Goal: Navigation & Orientation: Find specific page/section

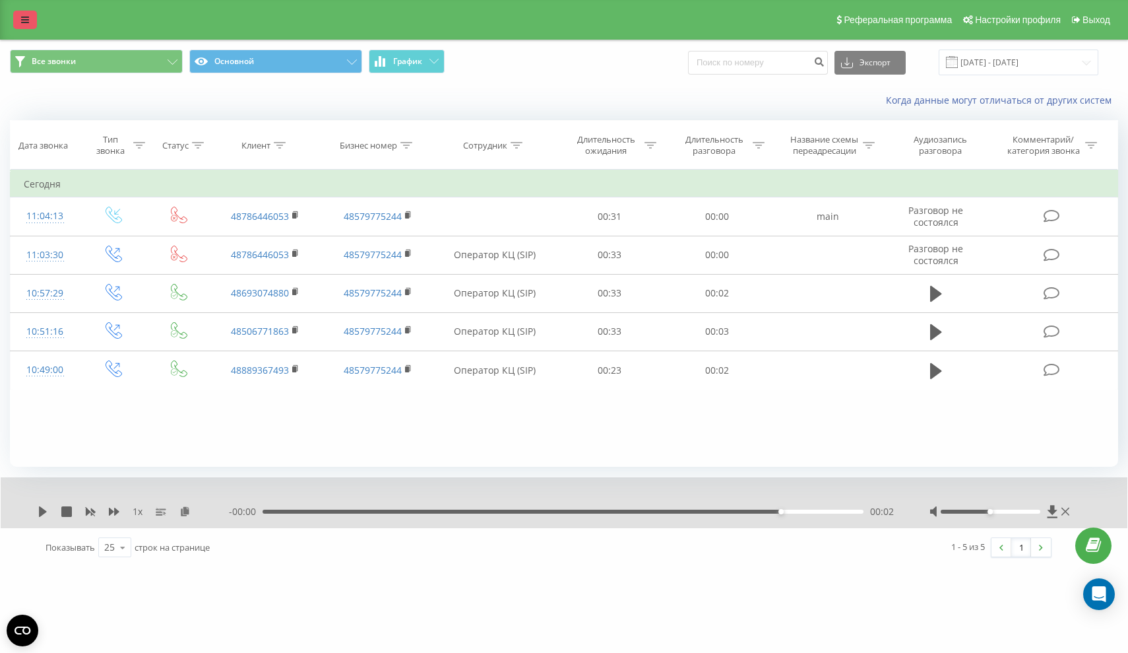
click at [24, 18] on link at bounding box center [25, 20] width 24 height 18
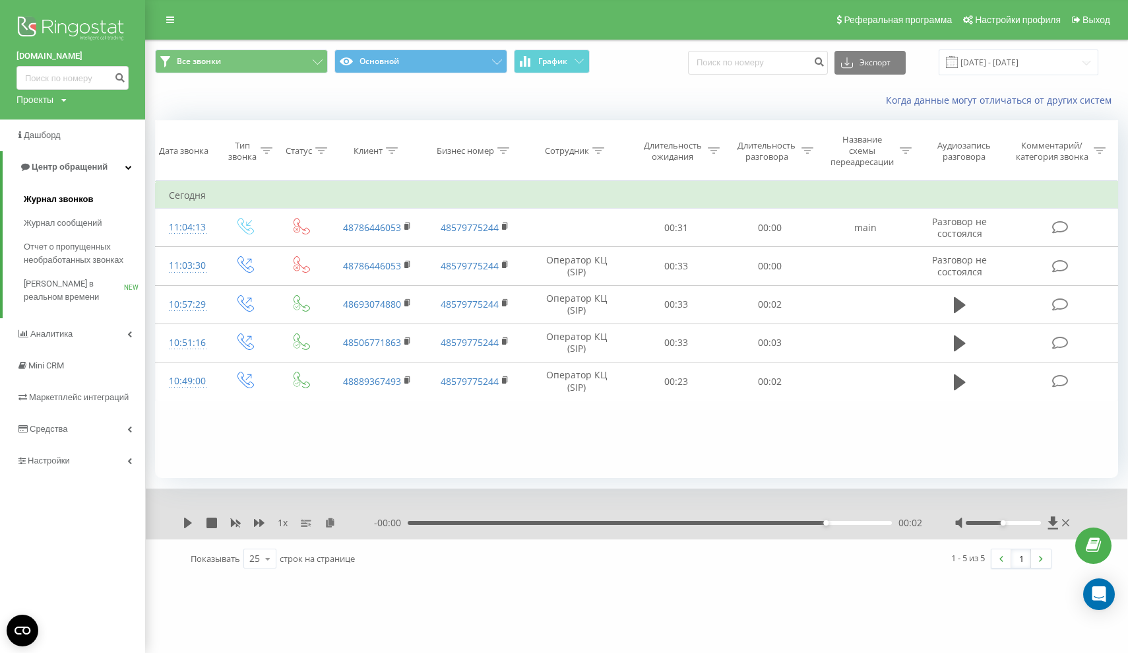
click at [54, 206] on span "Журнал звонков" at bounding box center [58, 199] width 69 height 13
click at [79, 206] on span "Журнал звонков" at bounding box center [58, 199] width 69 height 13
click at [1097, 544] on icon at bounding box center [1093, 545] width 15 height 13
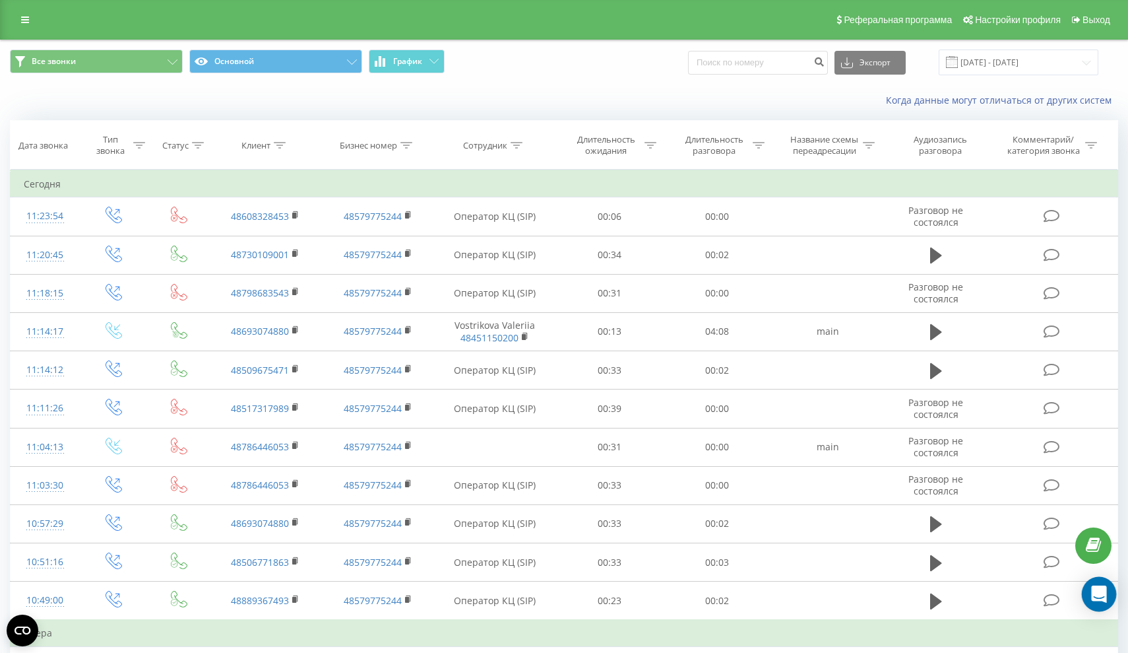
click at [1101, 597] on icon "Open Intercom Messenger" at bounding box center [1098, 593] width 15 height 17
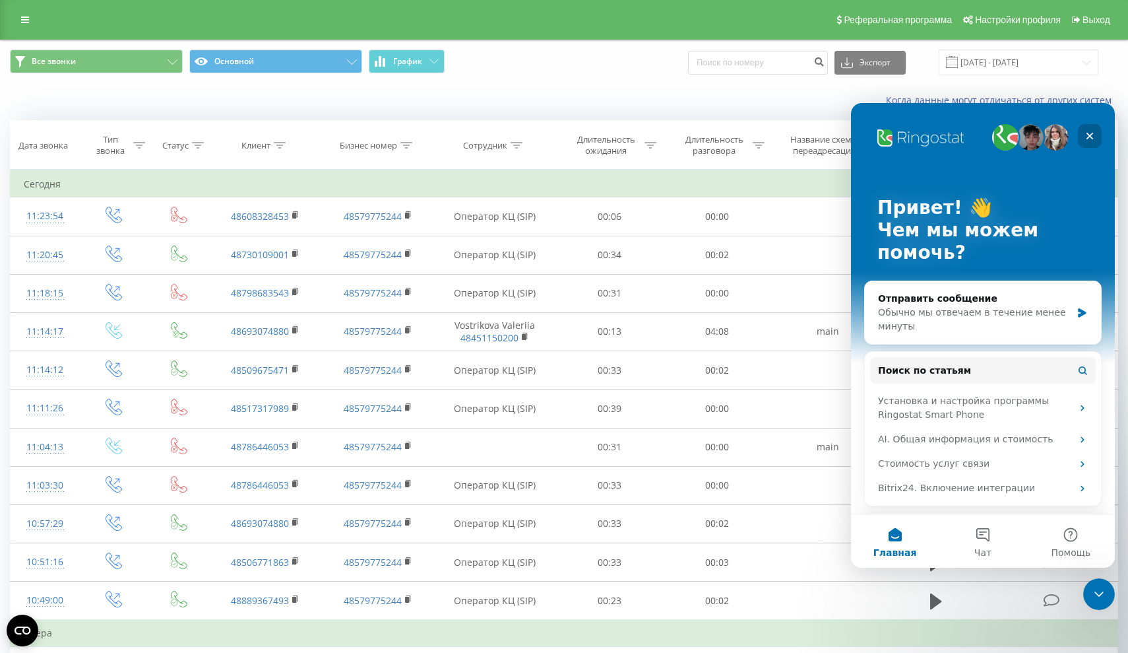
click at [1092, 136] on icon "Закрыть" at bounding box center [1090, 136] width 11 height 11
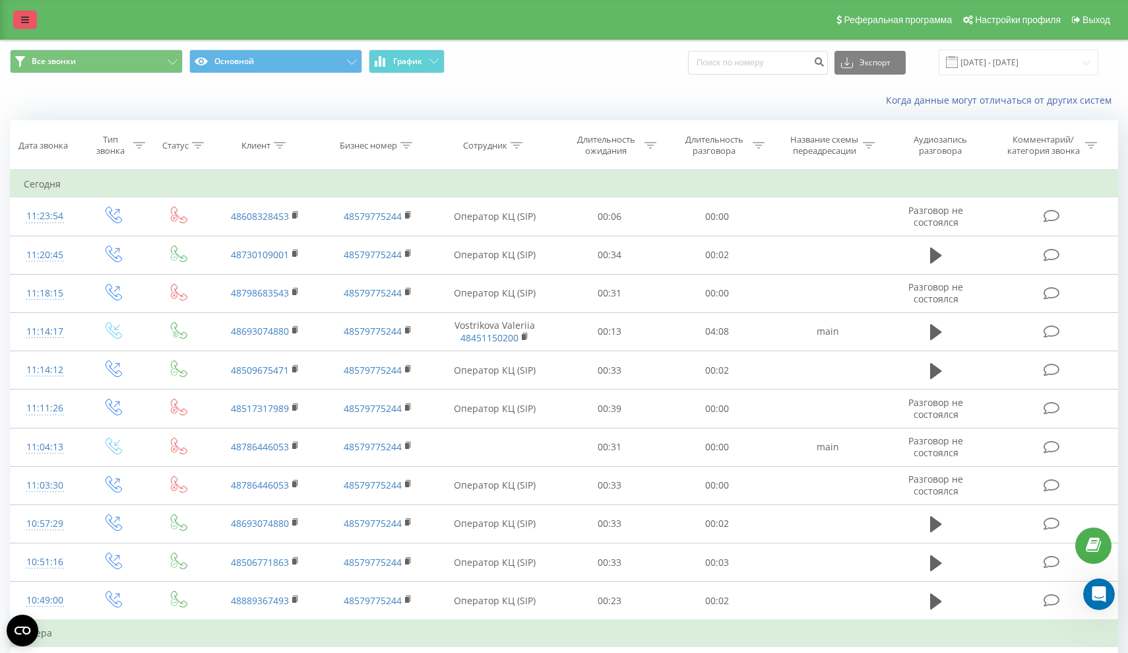
click at [24, 24] on icon at bounding box center [25, 19] width 8 height 9
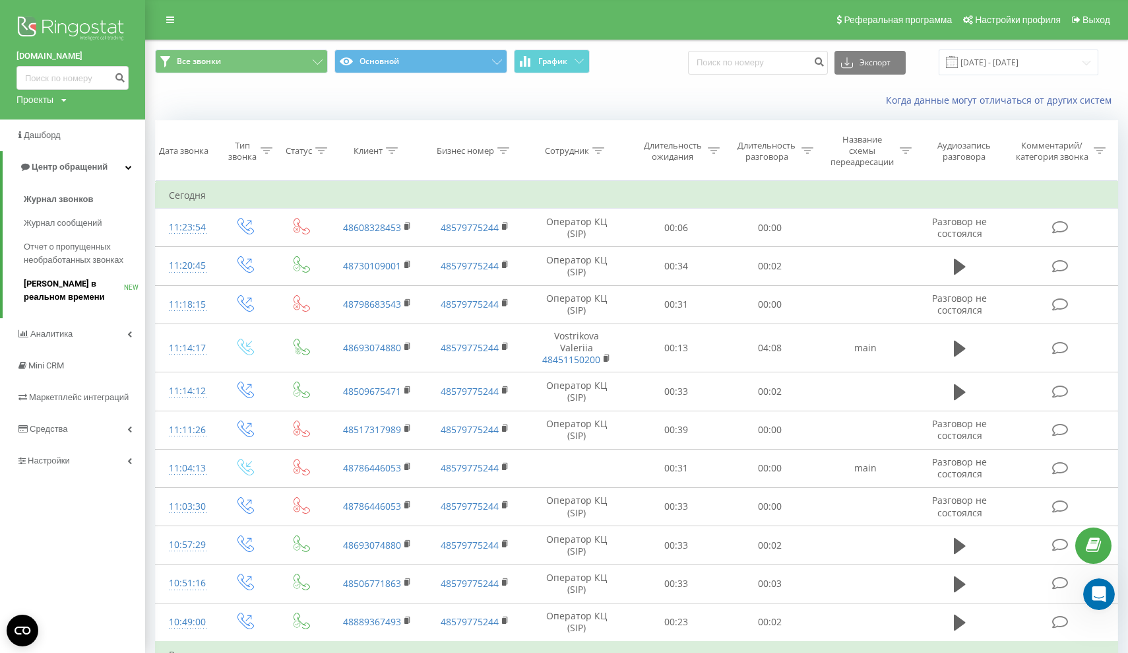
click at [44, 293] on span "[PERSON_NAME] в реальном времени" at bounding box center [74, 290] width 100 height 26
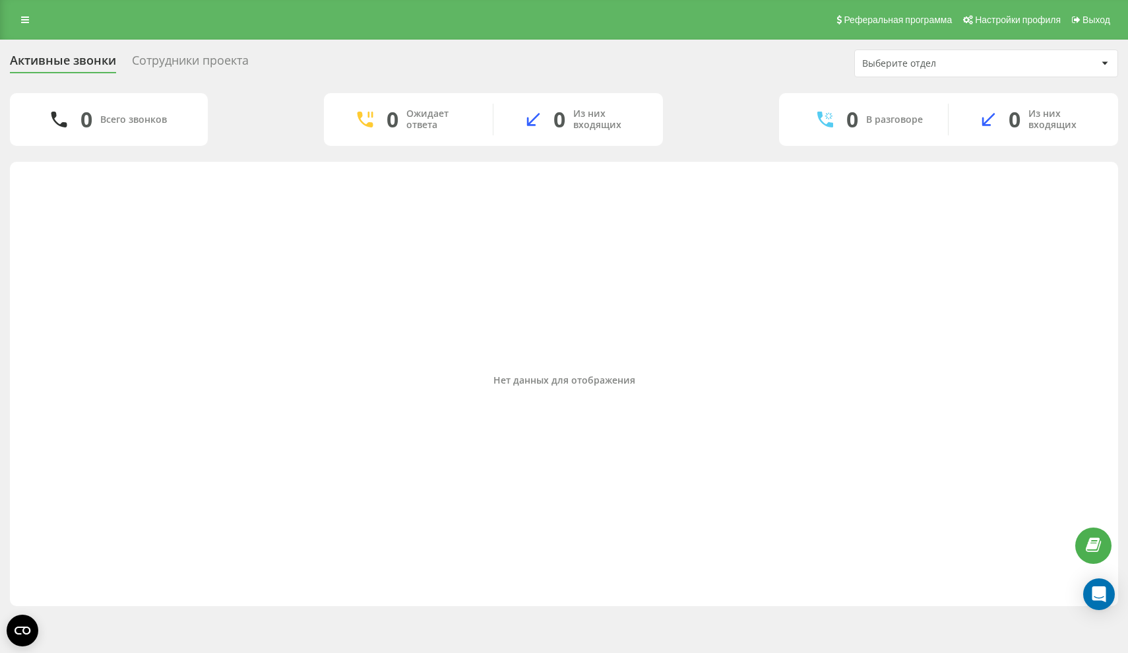
click at [11, 30] on div "Реферальная программа Настройки профиля Выход" at bounding box center [564, 20] width 1128 height 40
click at [35, 26] on link at bounding box center [25, 20] width 24 height 18
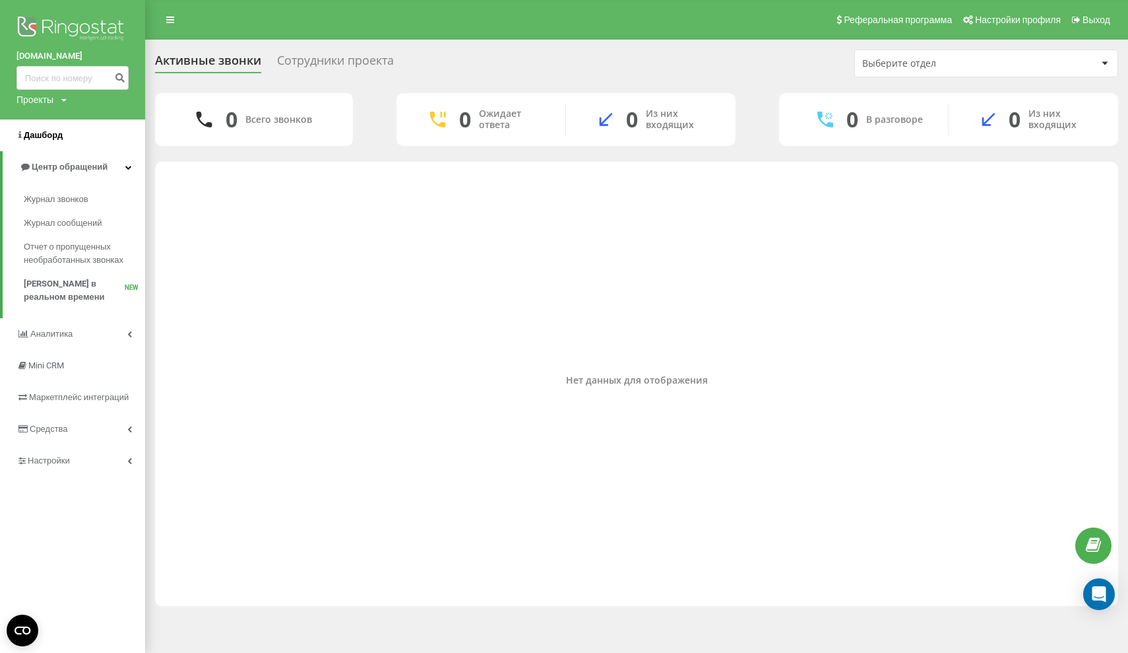
click at [49, 135] on span "Дашборд" at bounding box center [43, 135] width 39 height 10
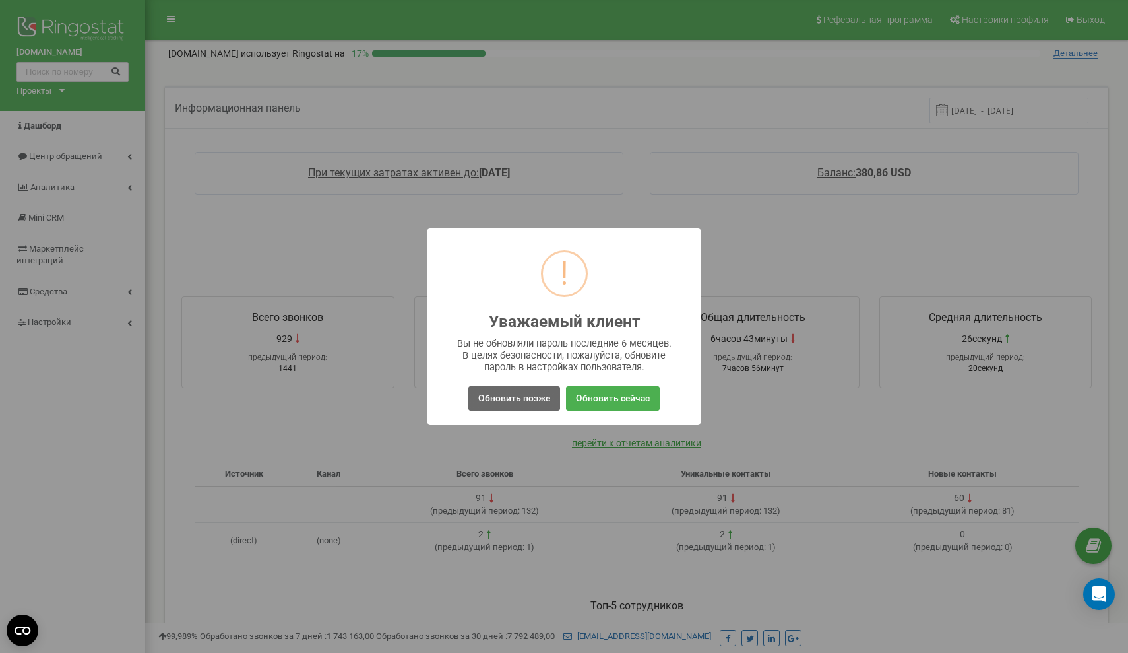
click at [493, 395] on button "Обновить позже" at bounding box center [514, 398] width 92 height 24
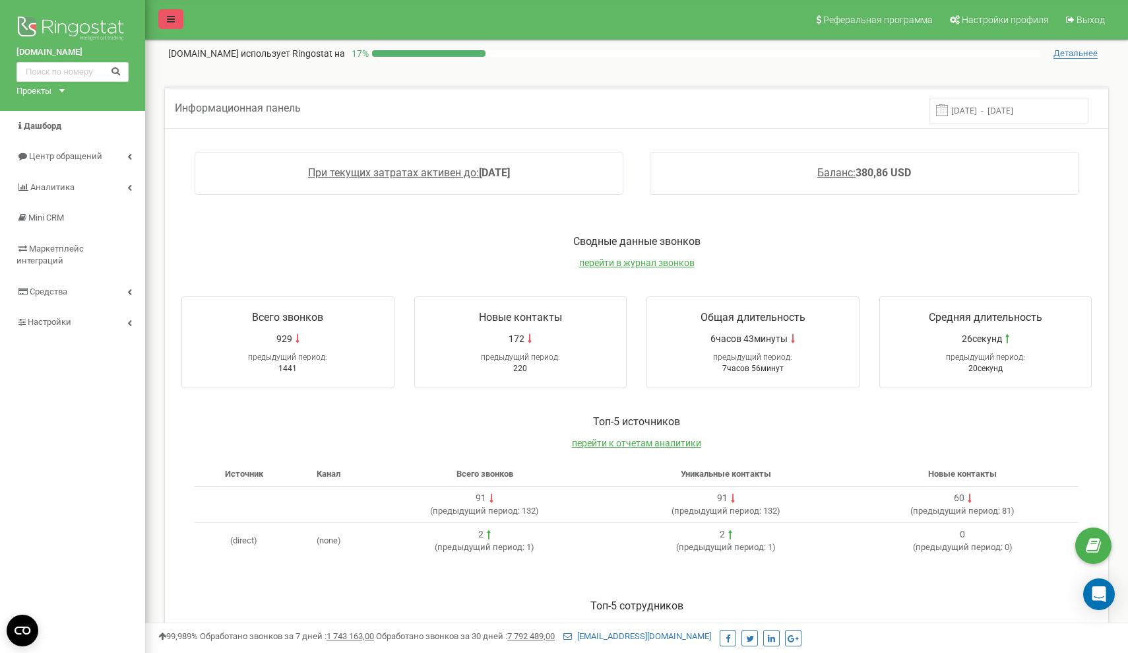
click at [172, 20] on icon at bounding box center [171, 19] width 8 height 9
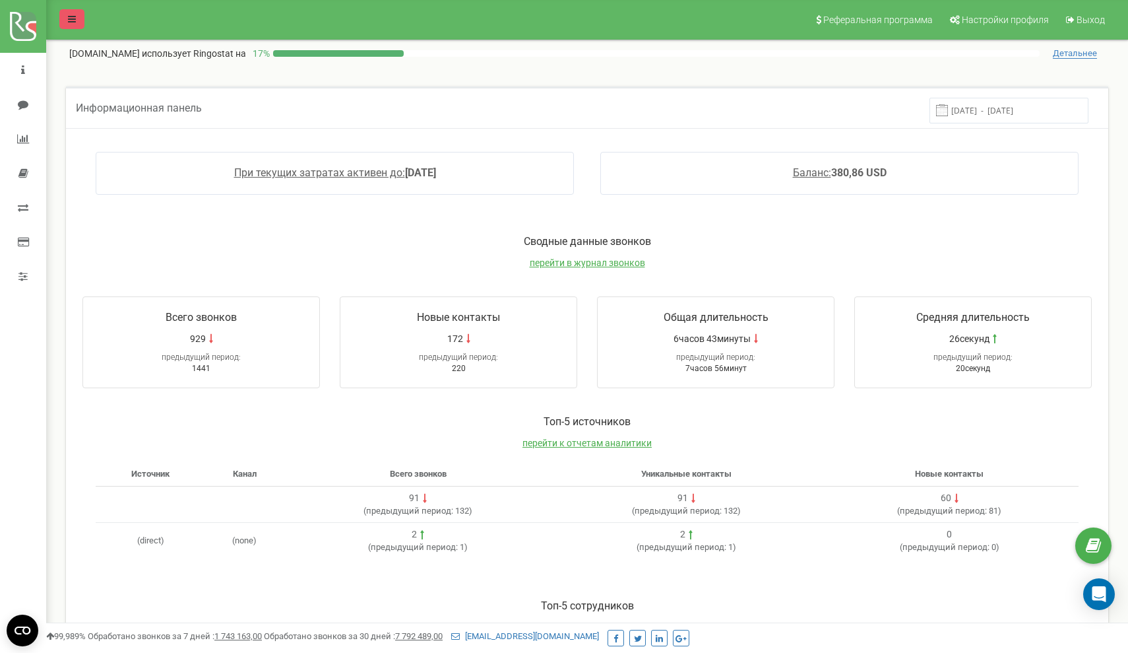
click at [77, 17] on link at bounding box center [71, 19] width 25 height 20
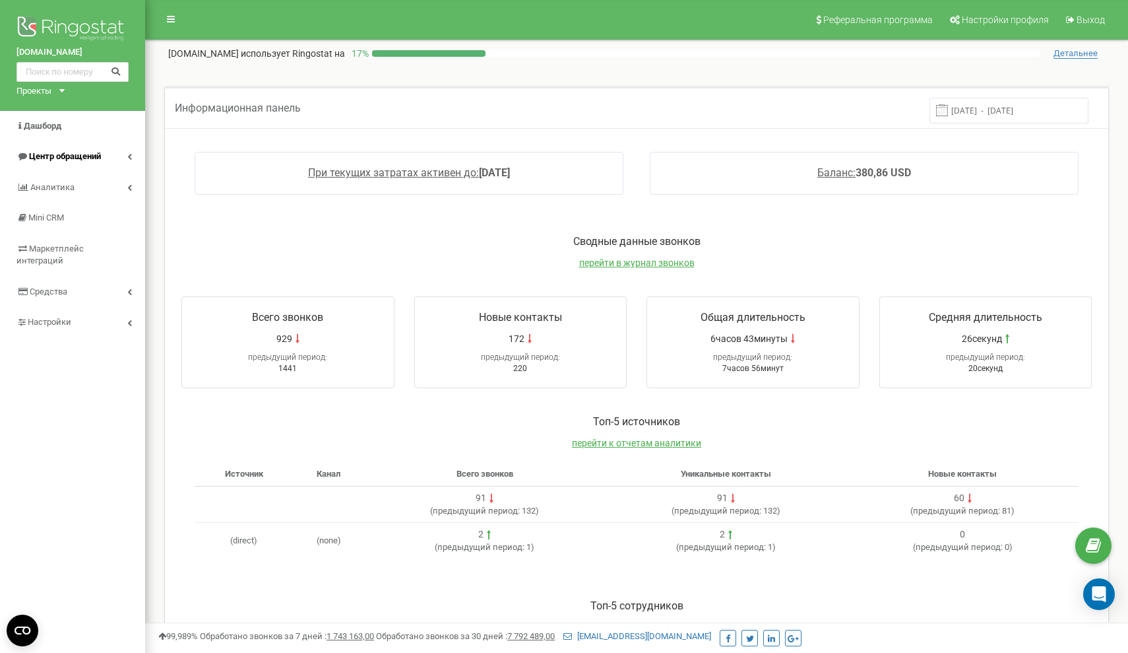
click at [65, 157] on span "Центр обращений" at bounding box center [65, 156] width 72 height 10
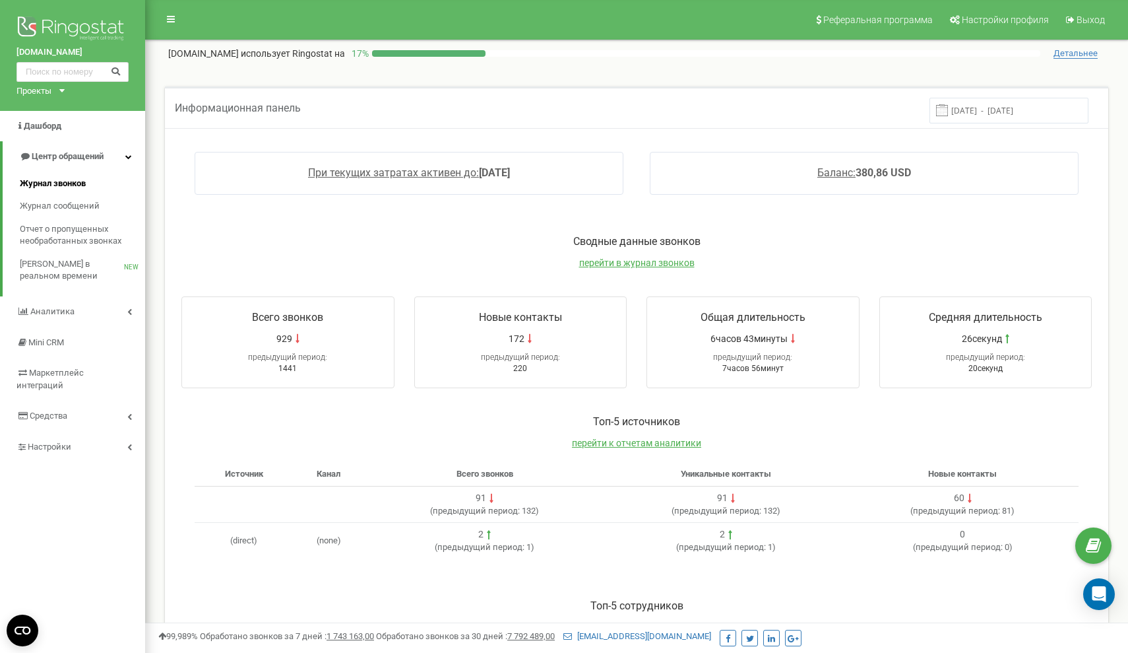
click at [71, 187] on link "Журнал звонков" at bounding box center [82, 183] width 125 height 23
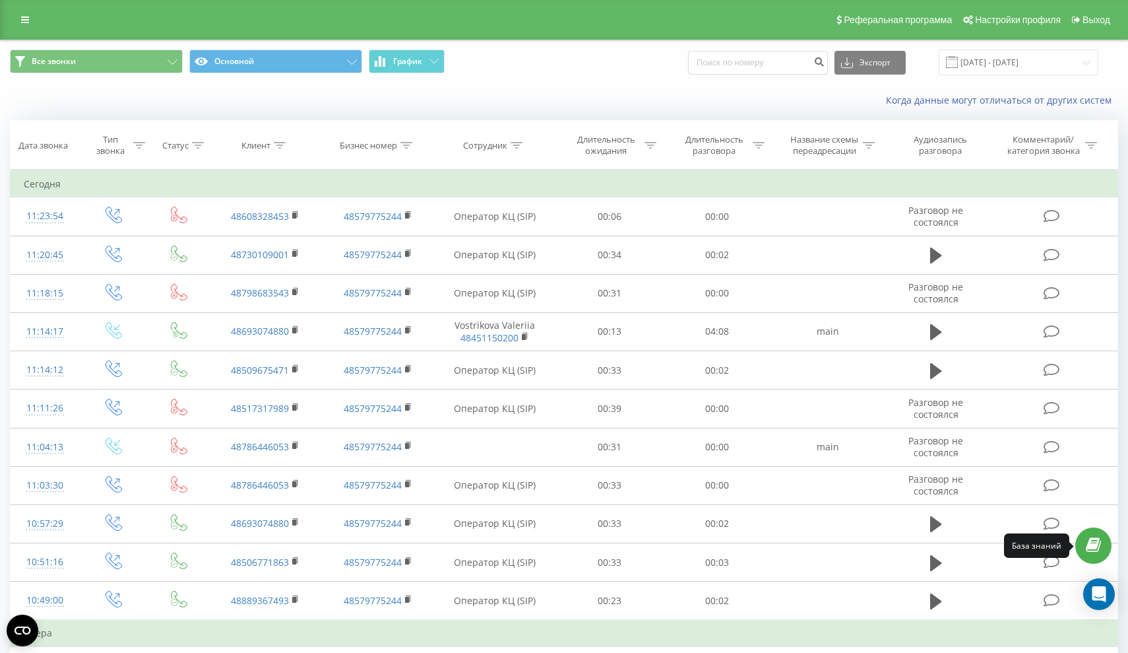
click at [1090, 548] on icon at bounding box center [1093, 545] width 15 height 13
click at [267, 72] on button "Основной" at bounding box center [275, 61] width 173 height 24
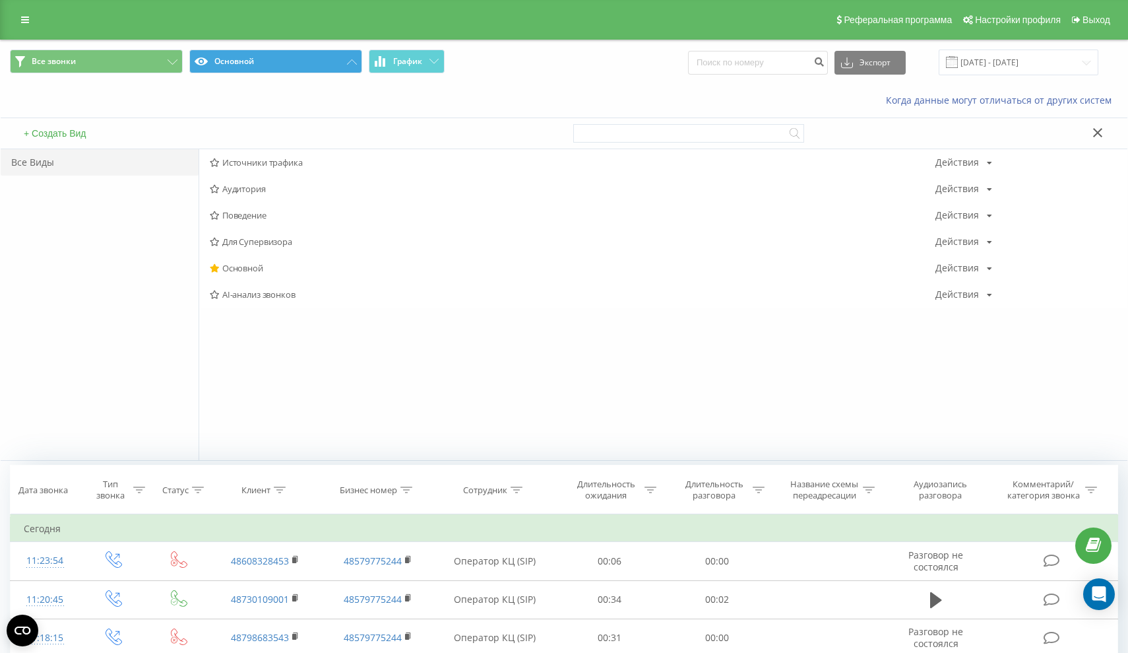
click at [336, 59] on button "Основной" at bounding box center [275, 61] width 173 height 24
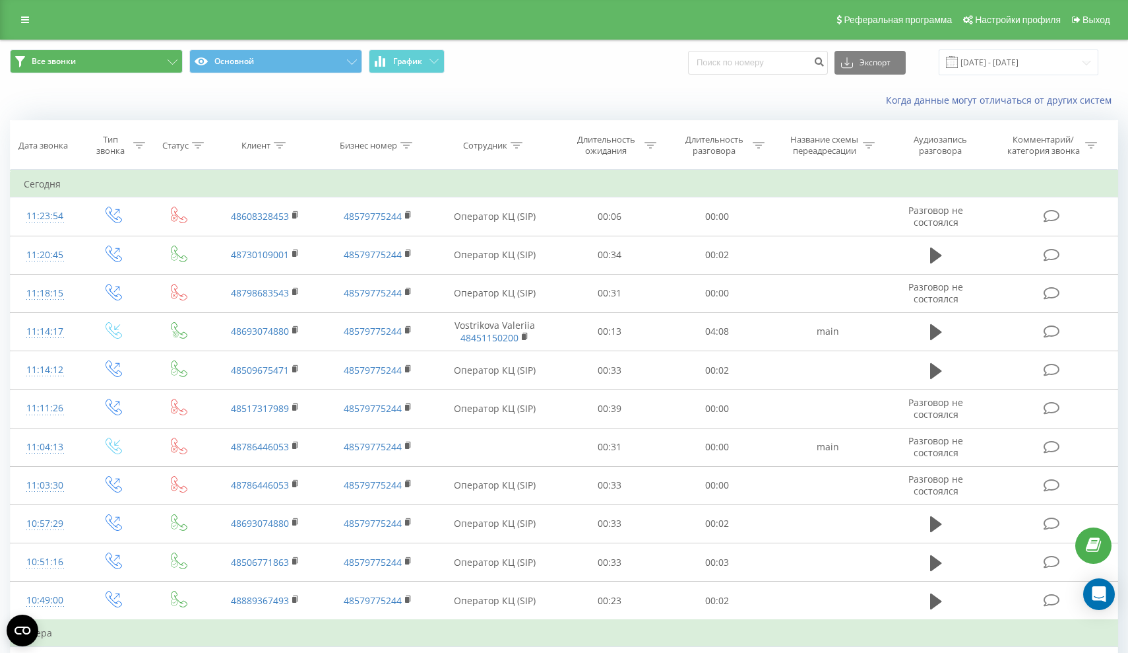
click at [167, 60] on button "Все звонки" at bounding box center [96, 61] width 173 height 24
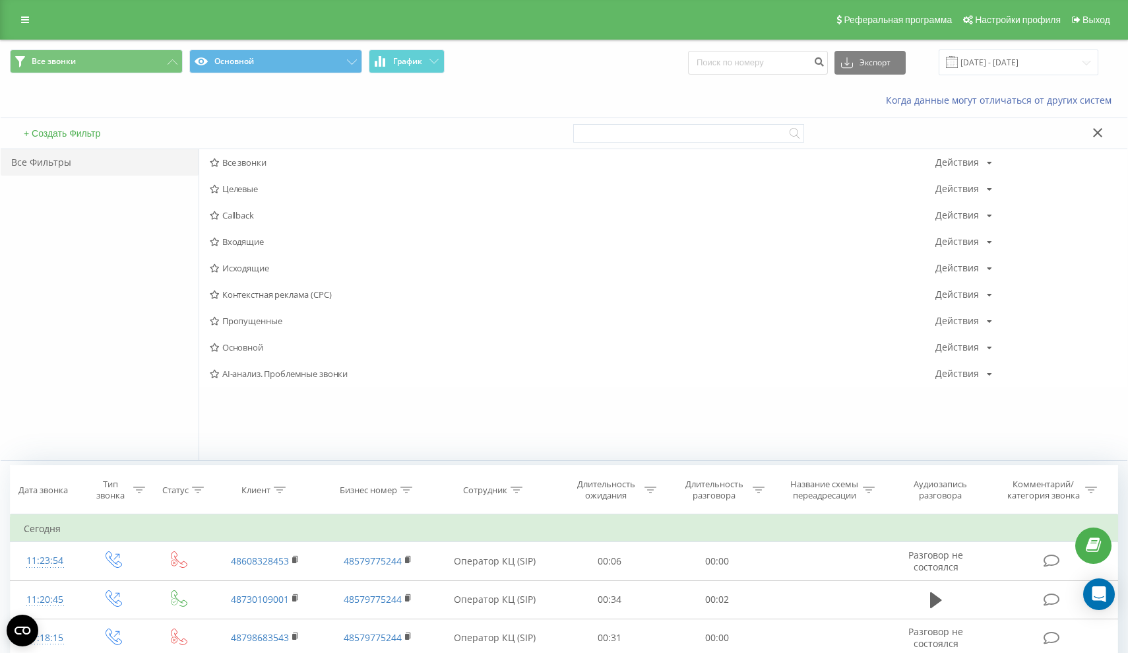
click at [168, 59] on icon at bounding box center [173, 61] width 10 height 5
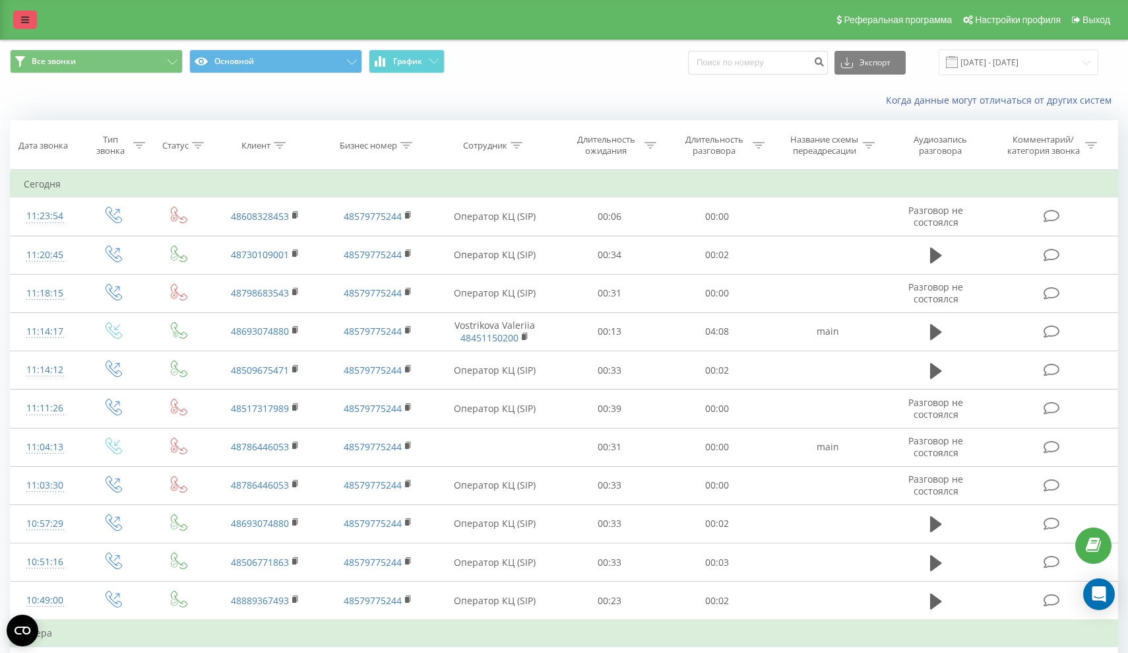
click at [24, 25] on link at bounding box center [25, 20] width 24 height 18
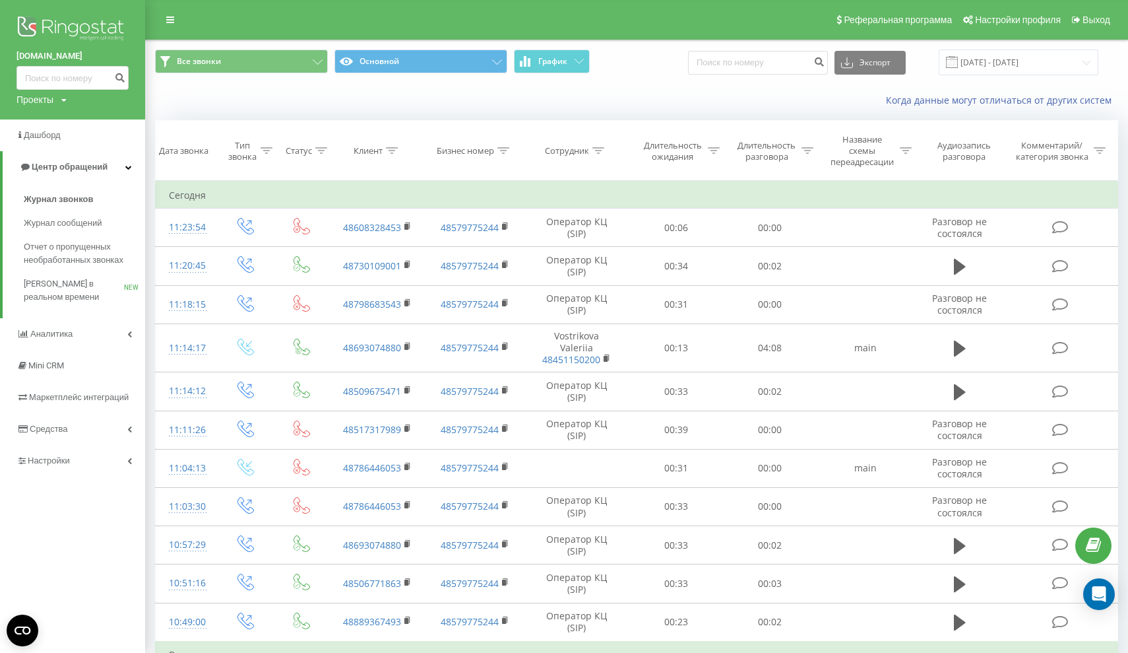
click at [59, 102] on div "Проекты linktr.ee" at bounding box center [41, 99] width 50 height 13
click at [104, 94] on div "linktr.ee Проекты linktr.ee" at bounding box center [72, 59] width 145 height 119
click at [65, 23] on img at bounding box center [72, 29] width 112 height 33
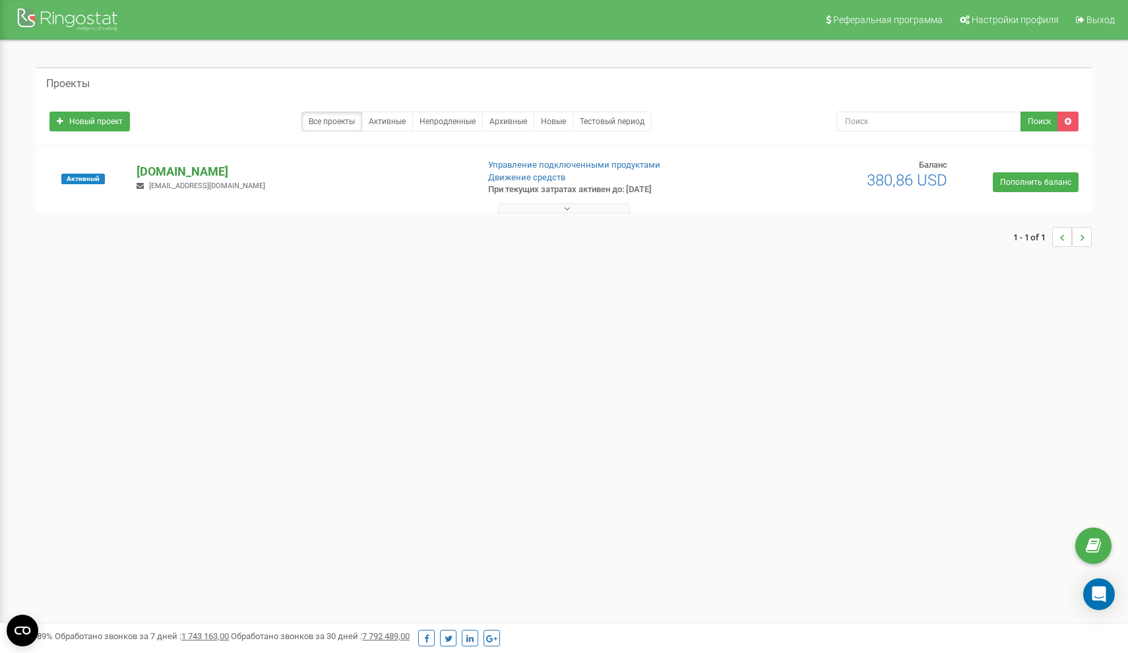
click at [160, 172] on p "[DOMAIN_NAME]" at bounding box center [302, 171] width 330 height 17
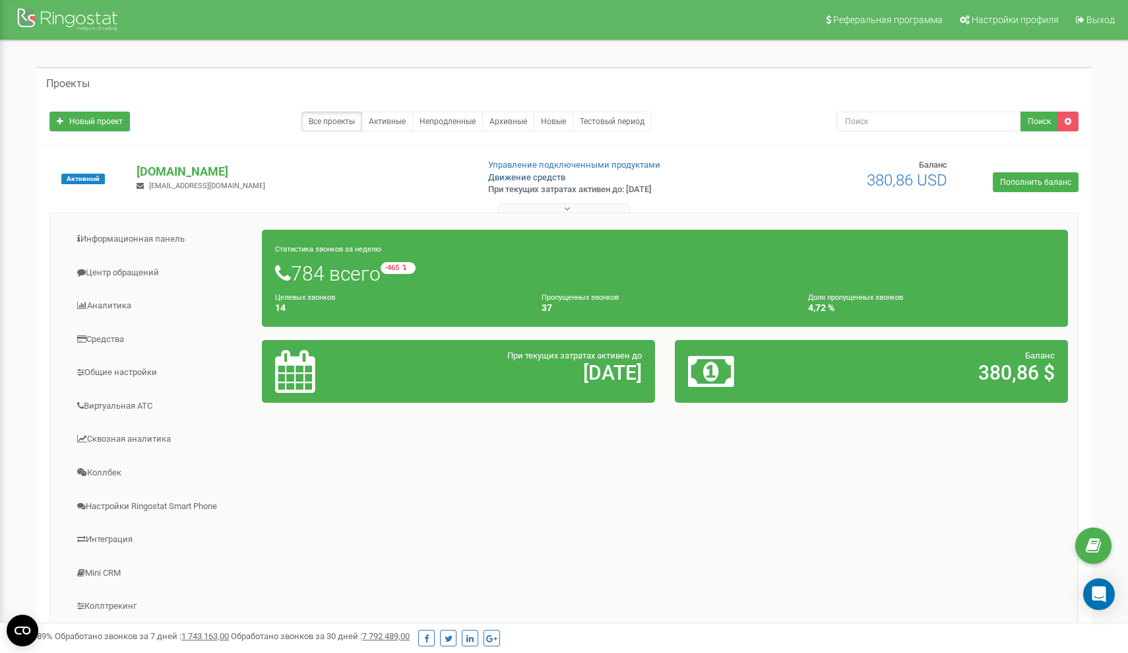
click at [533, 172] on link "Движение средств" at bounding box center [526, 177] width 77 height 10
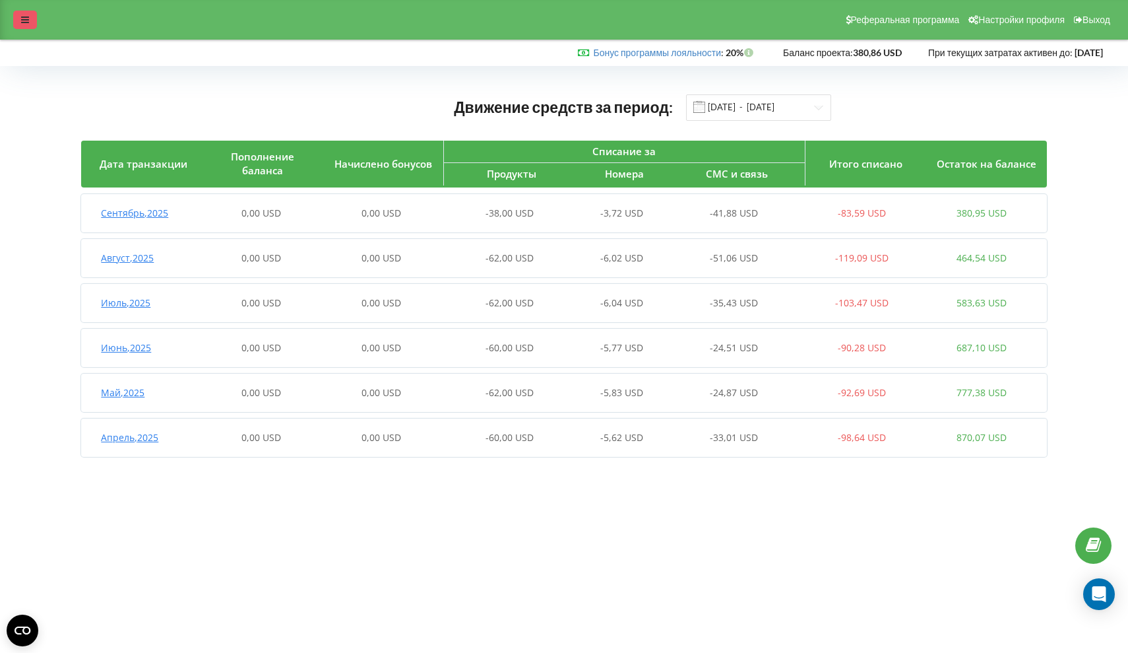
click at [32, 20] on div at bounding box center [25, 20] width 24 height 18
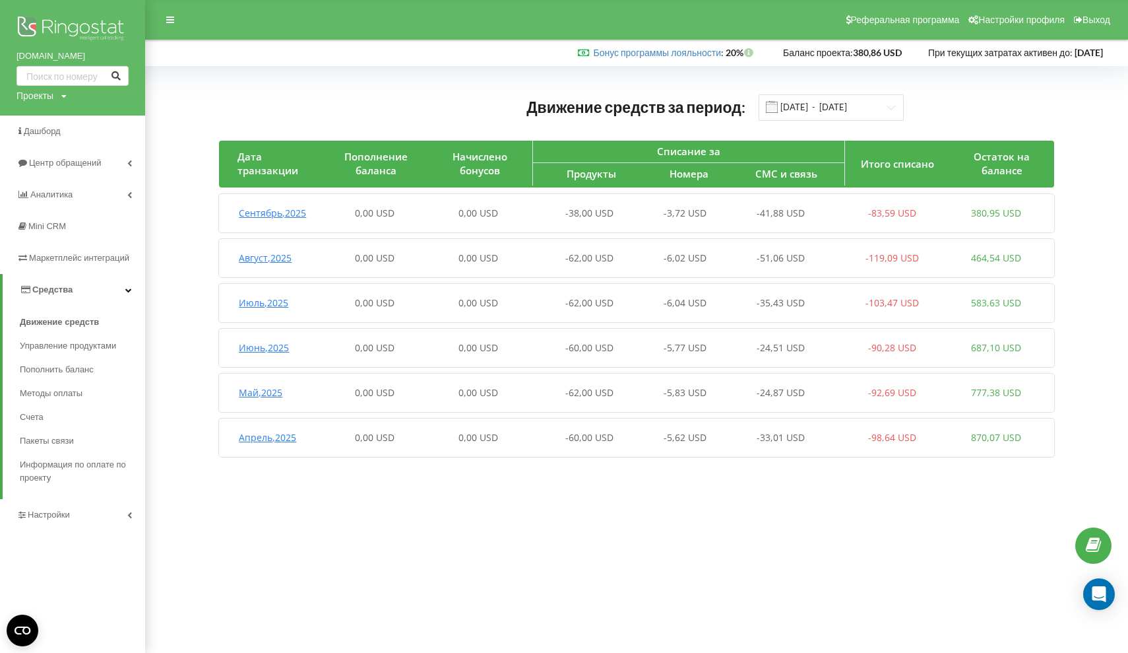
click at [122, 78] on button at bounding box center [116, 76] width 26 height 24
click at [86, 75] on input "text" at bounding box center [72, 76] width 112 height 20
click at [76, 224] on link "Mini CRM" at bounding box center [72, 226] width 145 height 32
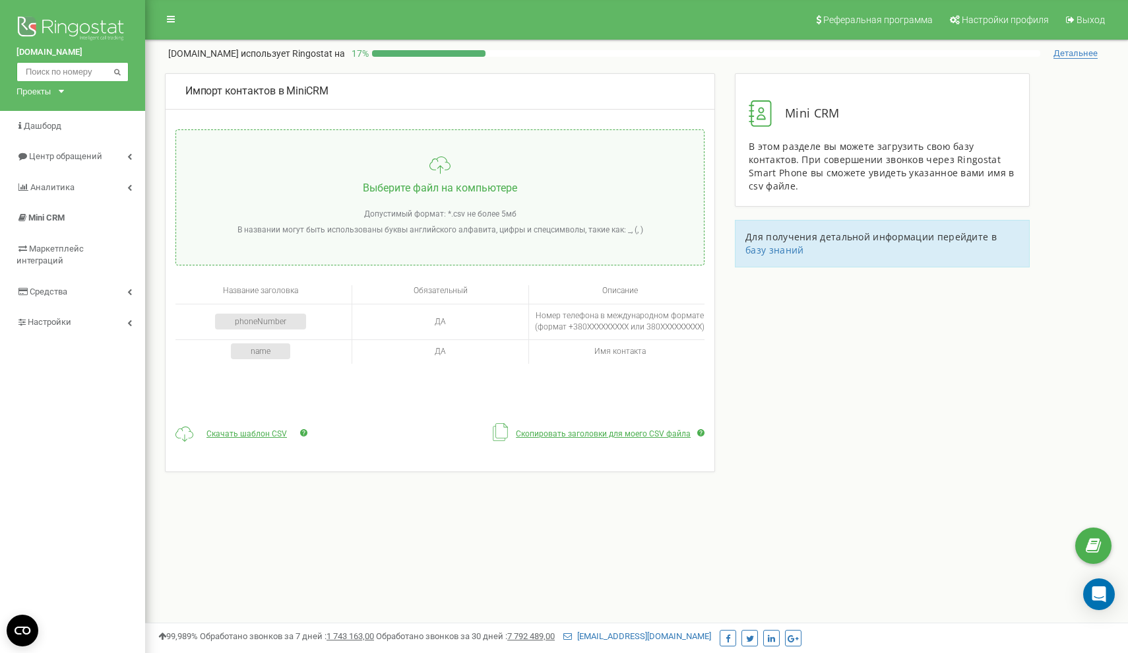
click at [77, 71] on input "text" at bounding box center [72, 72] width 112 height 20
click at [1088, 540] on icon at bounding box center [1093, 546] width 15 height 20
click at [53, 127] on span "Дашборд" at bounding box center [43, 126] width 38 height 10
